Goal: Communication & Community: Participate in discussion

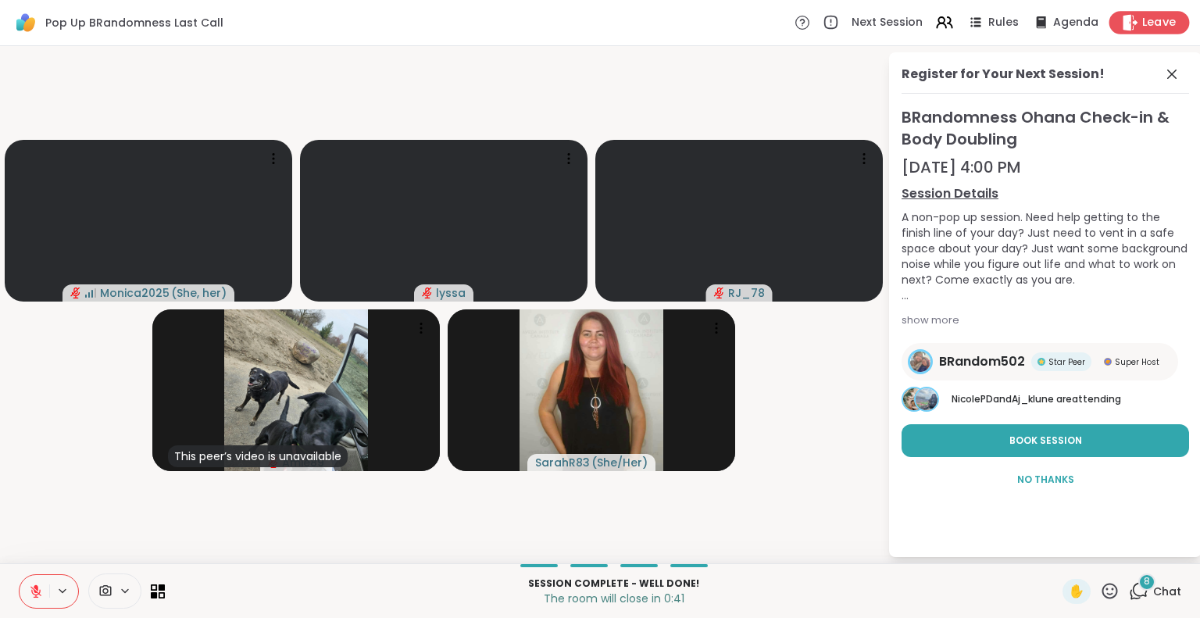
click at [1124, 23] on icon at bounding box center [1131, 22] width 15 height 16
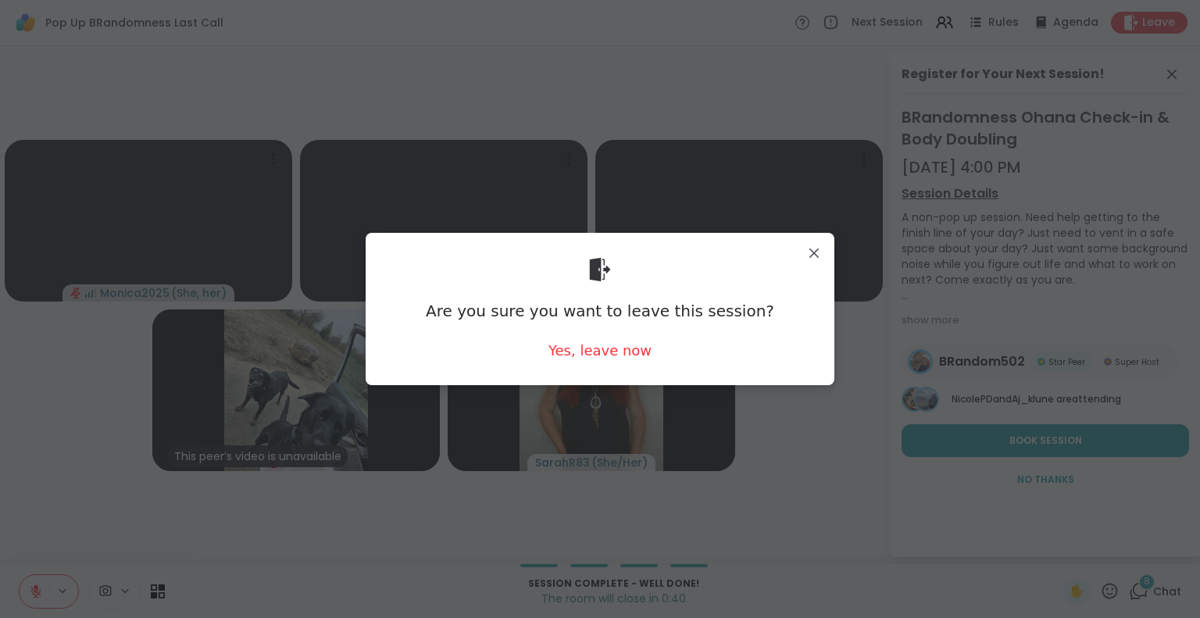
click at [573, 360] on div "Are you sure you want to leave this session? Yes, leave now" at bounding box center [600, 308] width 444 height 127
click at [566, 348] on div "Yes, leave now" at bounding box center [599, 351] width 103 height 20
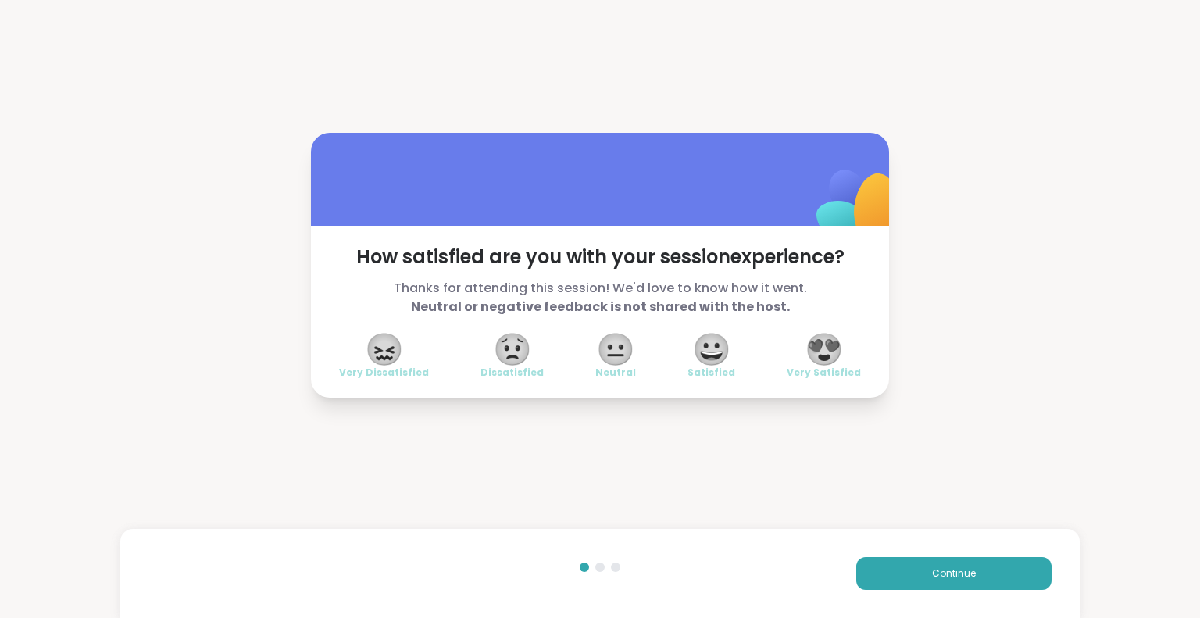
click at [805, 335] on span "😍" at bounding box center [824, 349] width 39 height 28
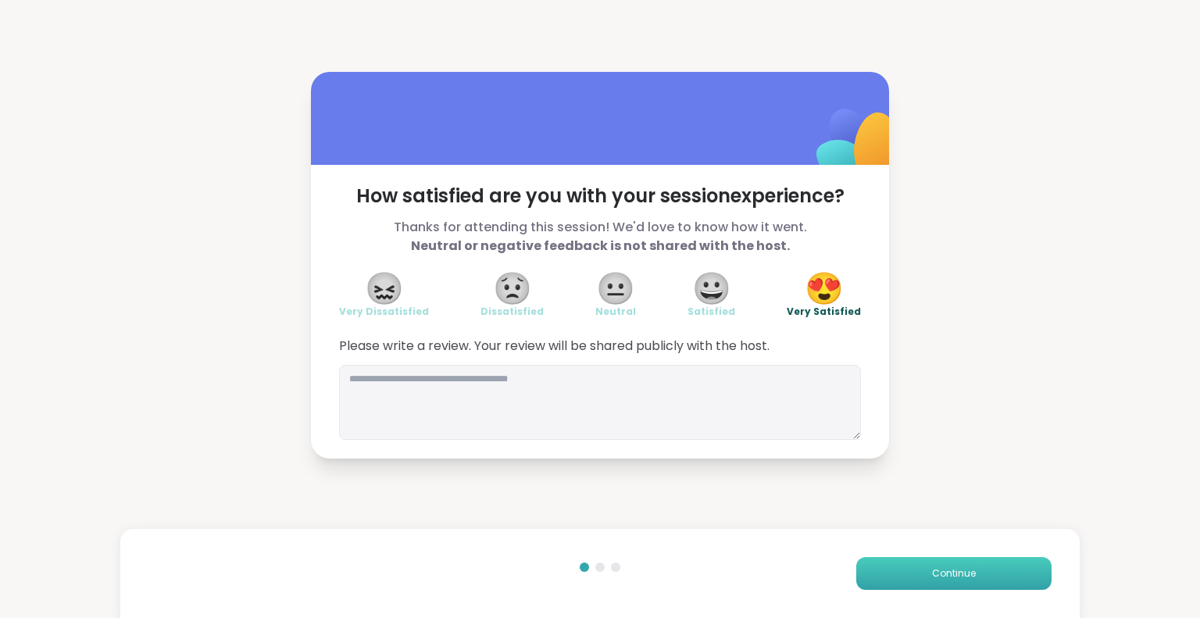
click at [908, 565] on button "Continue" at bounding box center [953, 573] width 195 height 33
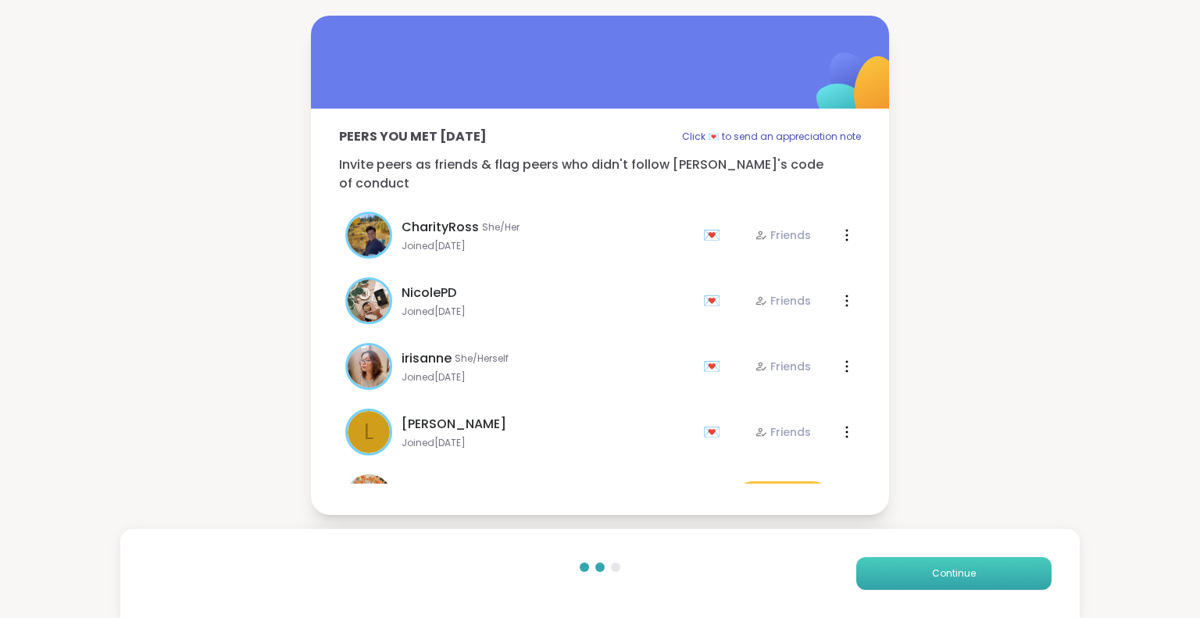
click at [908, 565] on button "Continue" at bounding box center [953, 573] width 195 height 33
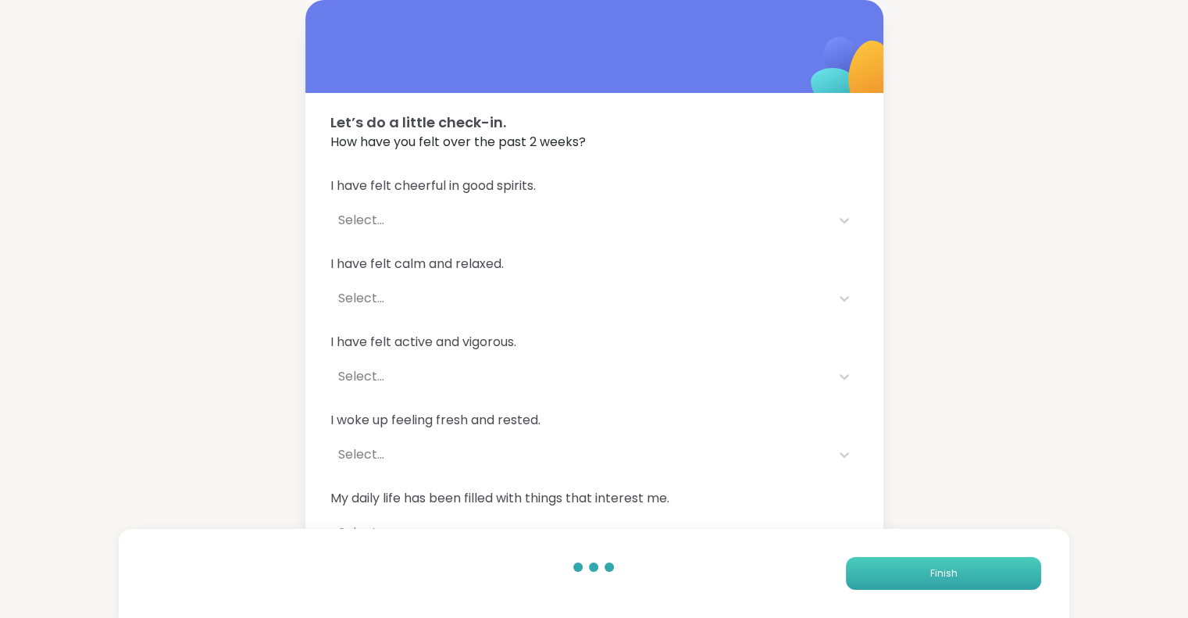
click at [908, 565] on button "Finish" at bounding box center [943, 573] width 195 height 33
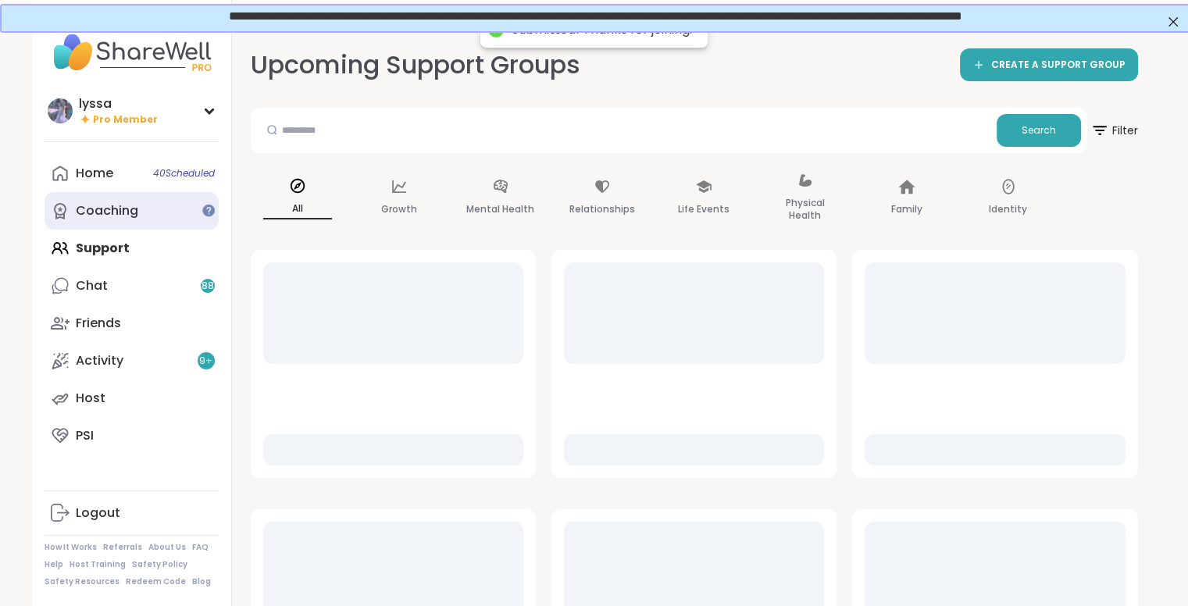
click at [95, 214] on div "Coaching" at bounding box center [107, 210] width 63 height 17
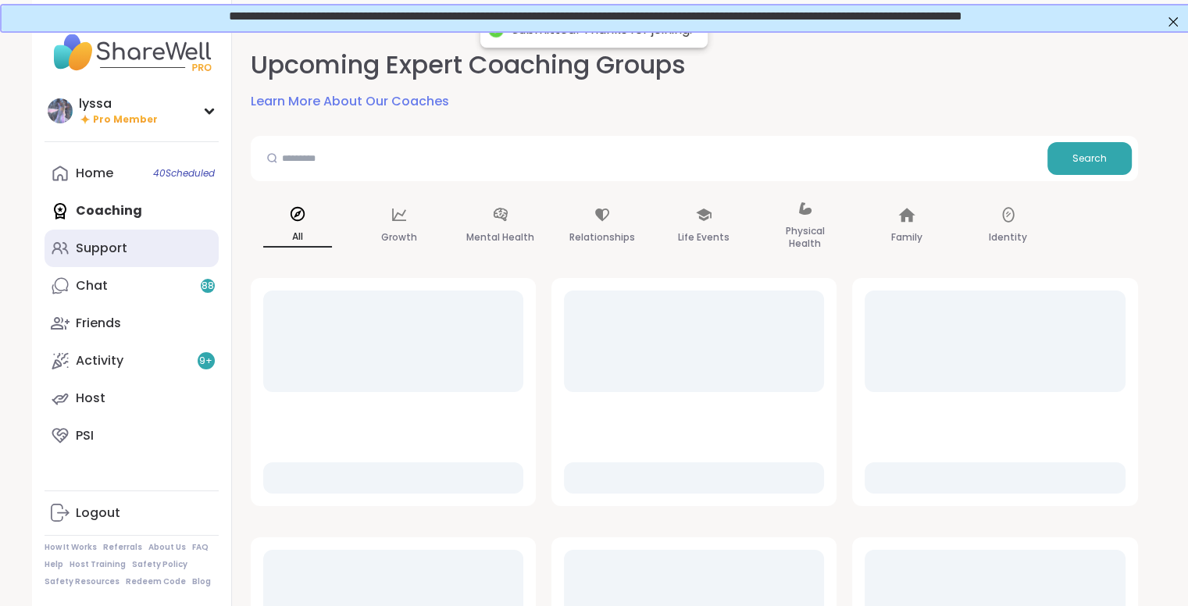
click at [94, 230] on link "Support" at bounding box center [132, 249] width 174 height 38
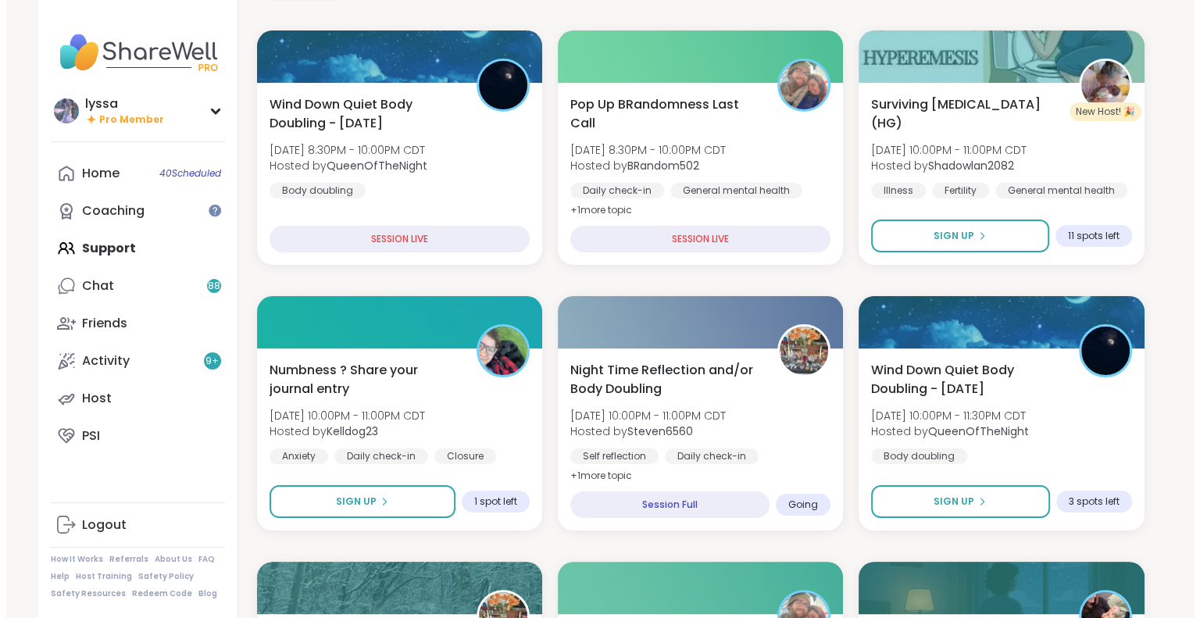
scroll to position [192, 0]
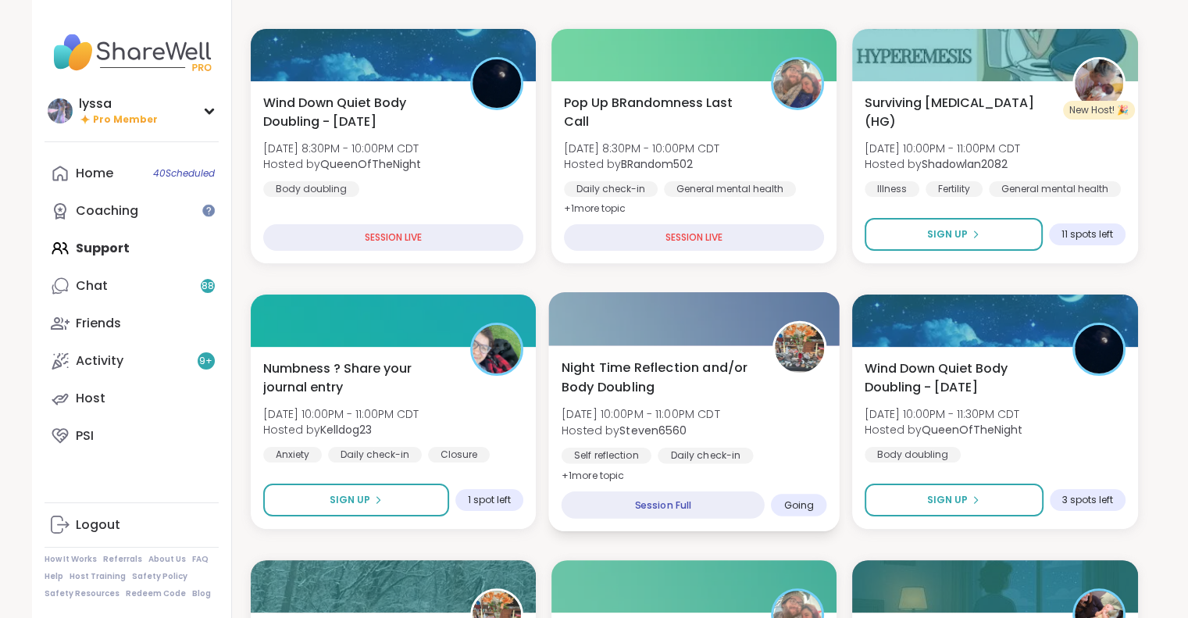
click at [709, 403] on div "Night Time Reflection and/or Body Doubling [DATE] 10:00PM - 11:00PM CDT Hosted …" at bounding box center [694, 421] width 266 height 127
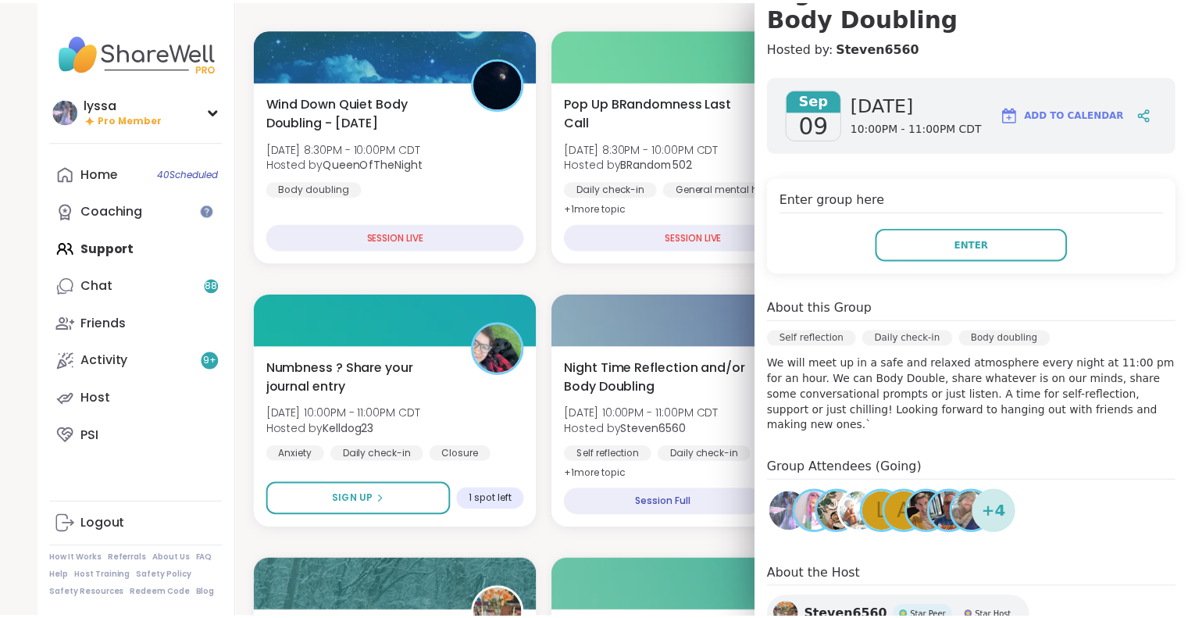
scroll to position [0, 0]
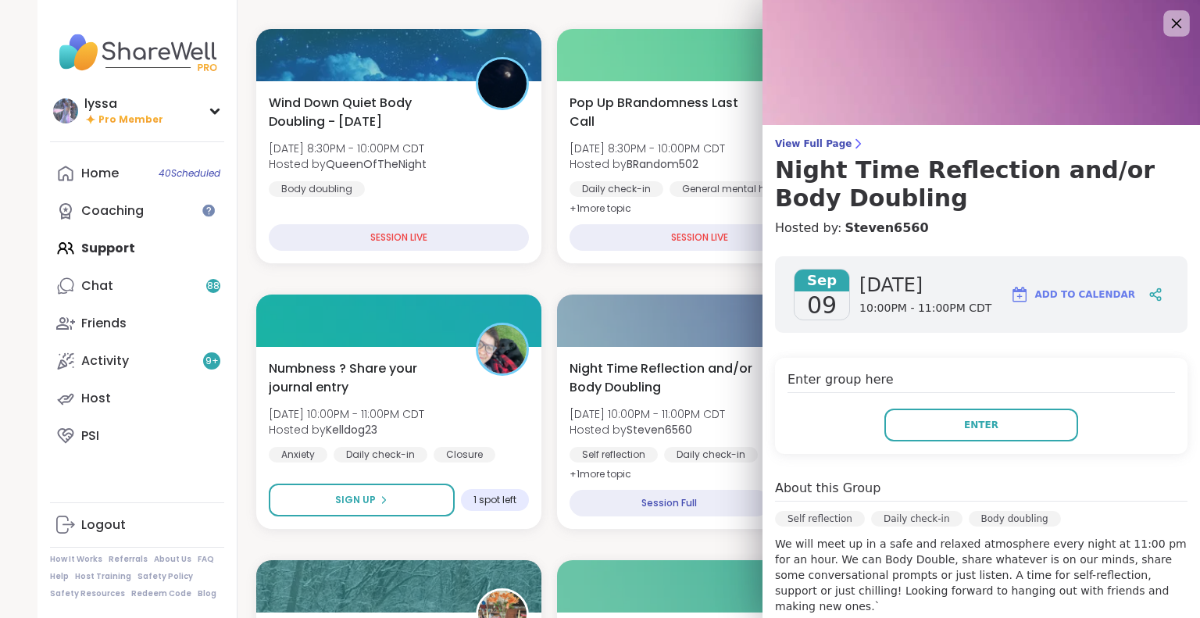
click at [1166, 21] on icon at bounding box center [1176, 23] width 20 height 20
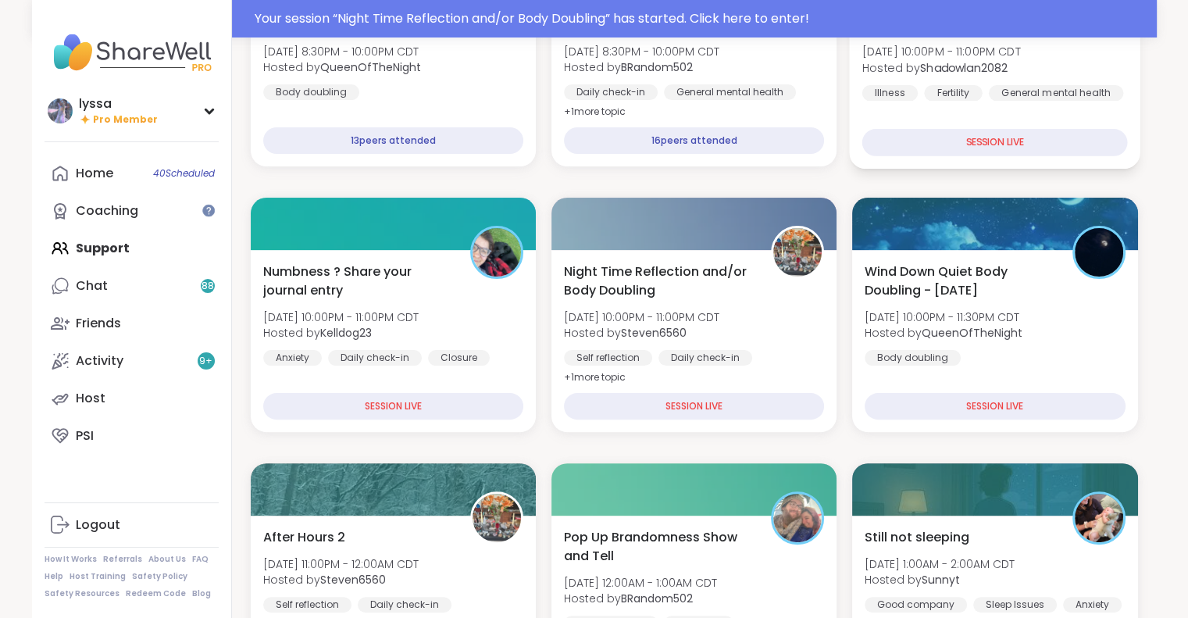
scroll to position [325, 0]
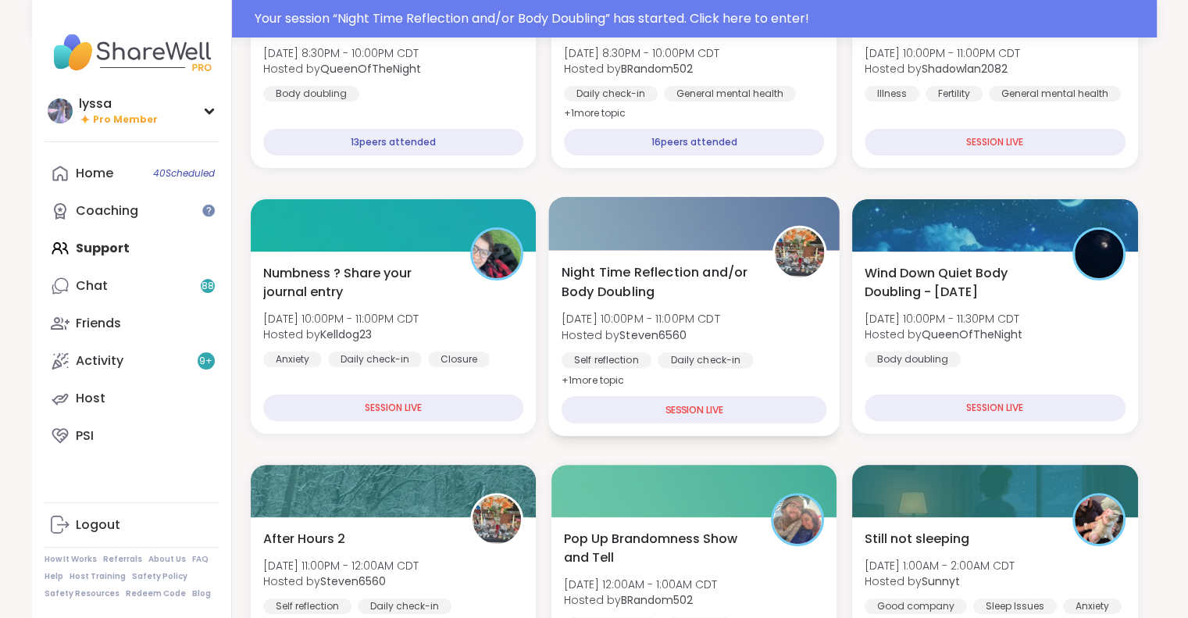
click at [763, 316] on div "Night Time Reflection and/or Body Doubling [DATE] 10:00PM - 11:00PM CDT Hosted …" at bounding box center [694, 326] width 266 height 127
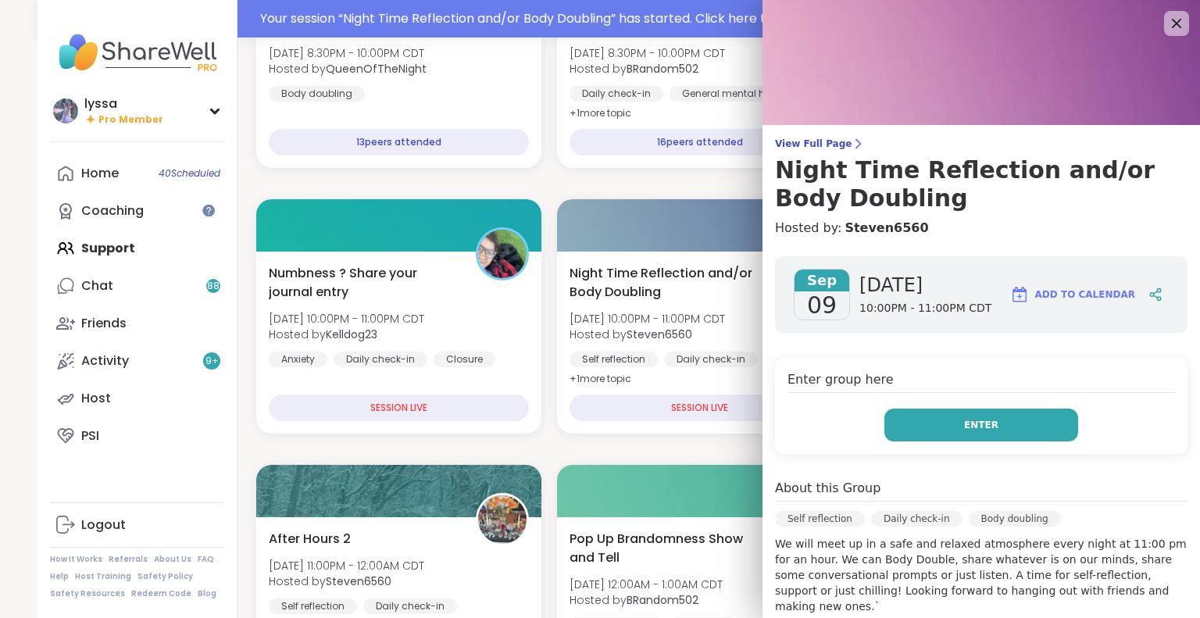
click at [991, 430] on button "Enter" at bounding box center [981, 425] width 194 height 33
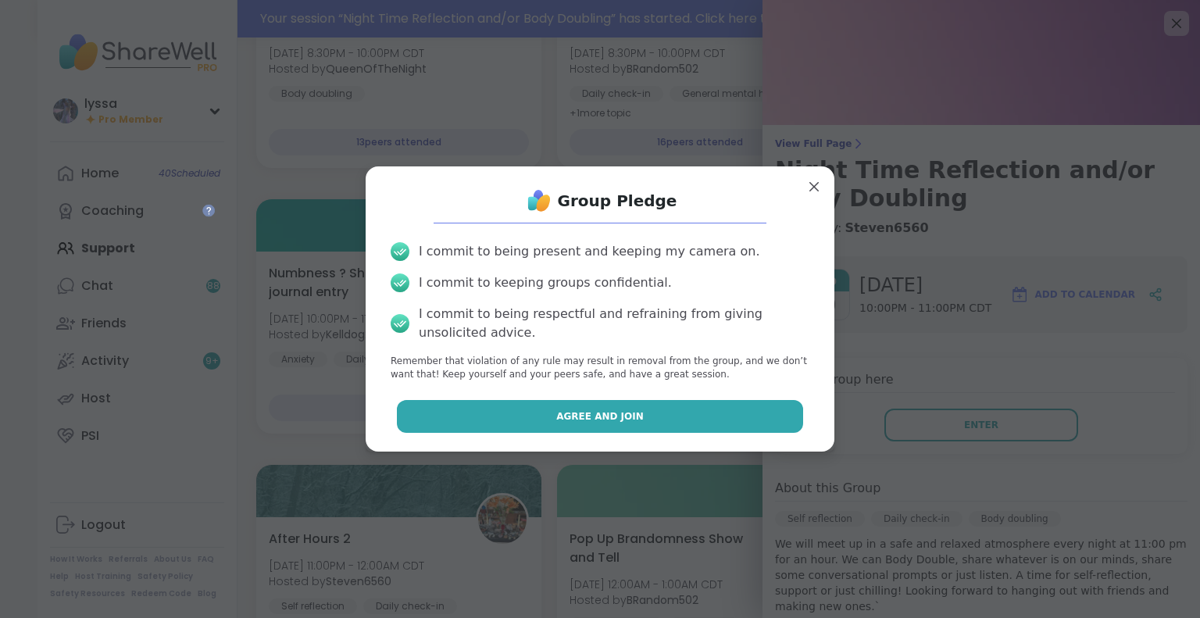
click at [772, 414] on button "Agree and Join" at bounding box center [600, 416] width 407 height 33
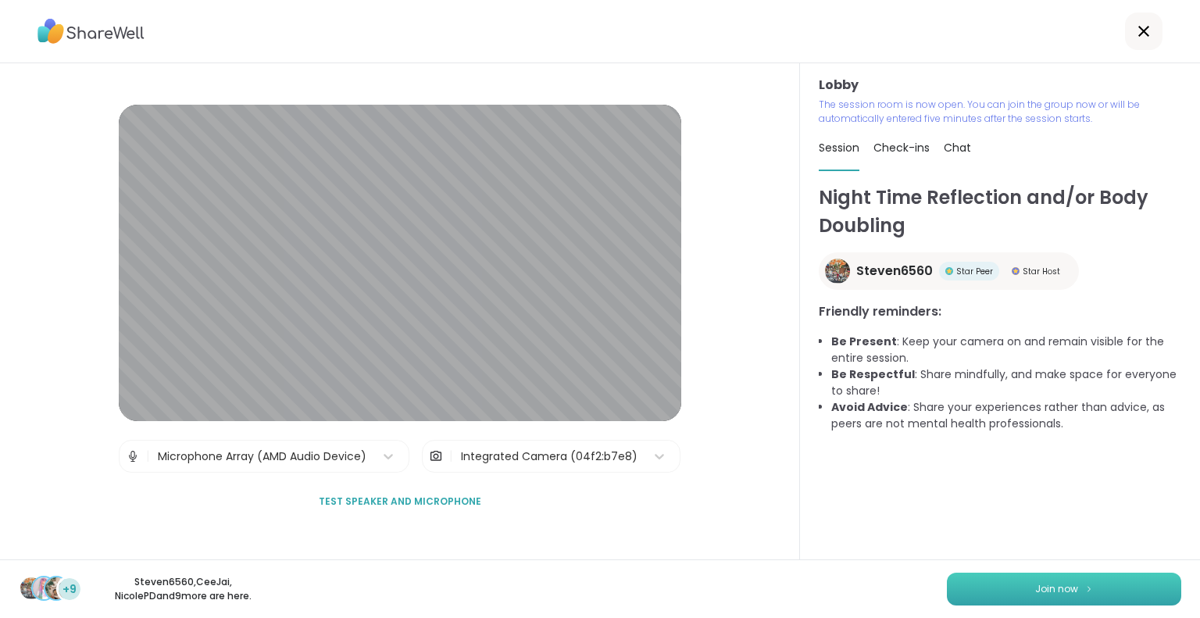
click at [967, 584] on button "Join now" at bounding box center [1064, 589] width 234 height 33
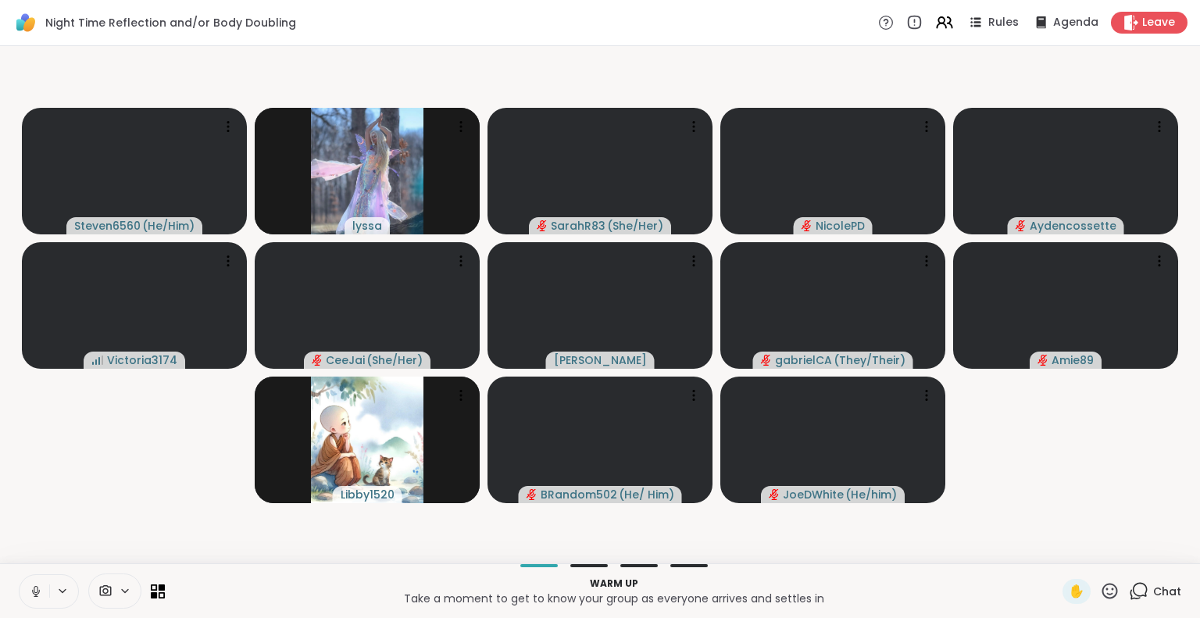
click at [28, 589] on button at bounding box center [35, 591] width 30 height 33
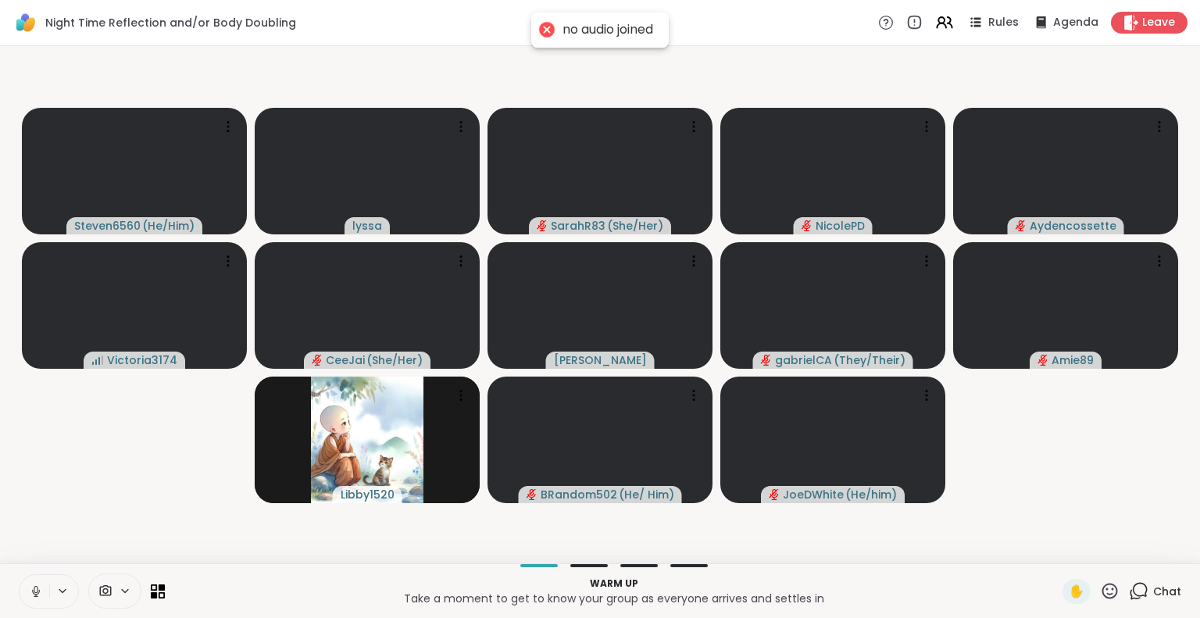
click at [30, 590] on icon at bounding box center [36, 591] width 14 height 14
